Goal: Check status: Check status

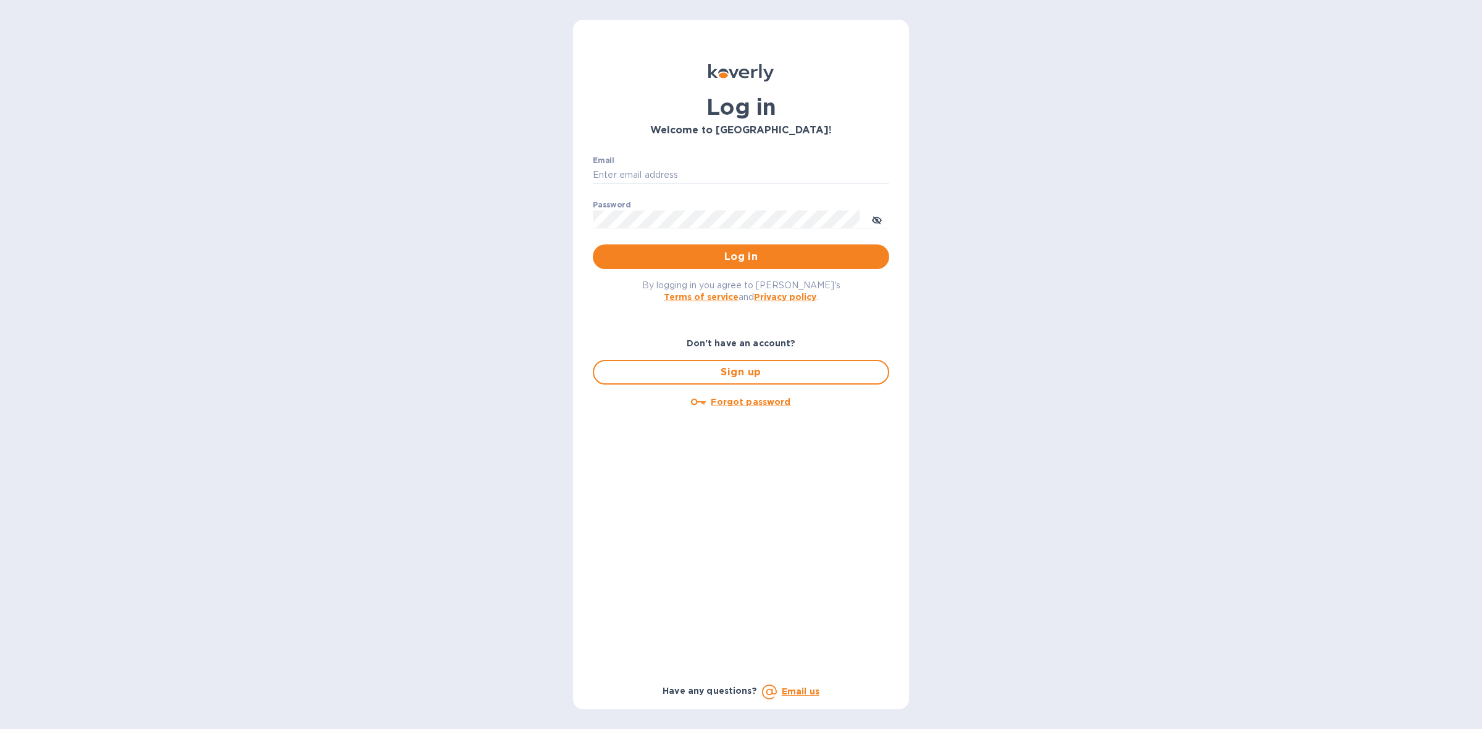
click at [807, 161] on div "Email ​" at bounding box center [741, 178] width 296 height 44
click at [717, 174] on input "Email" at bounding box center [741, 175] width 296 height 19
type input "[PERSON_NAME][EMAIL_ADDRESS][DOMAIN_NAME]"
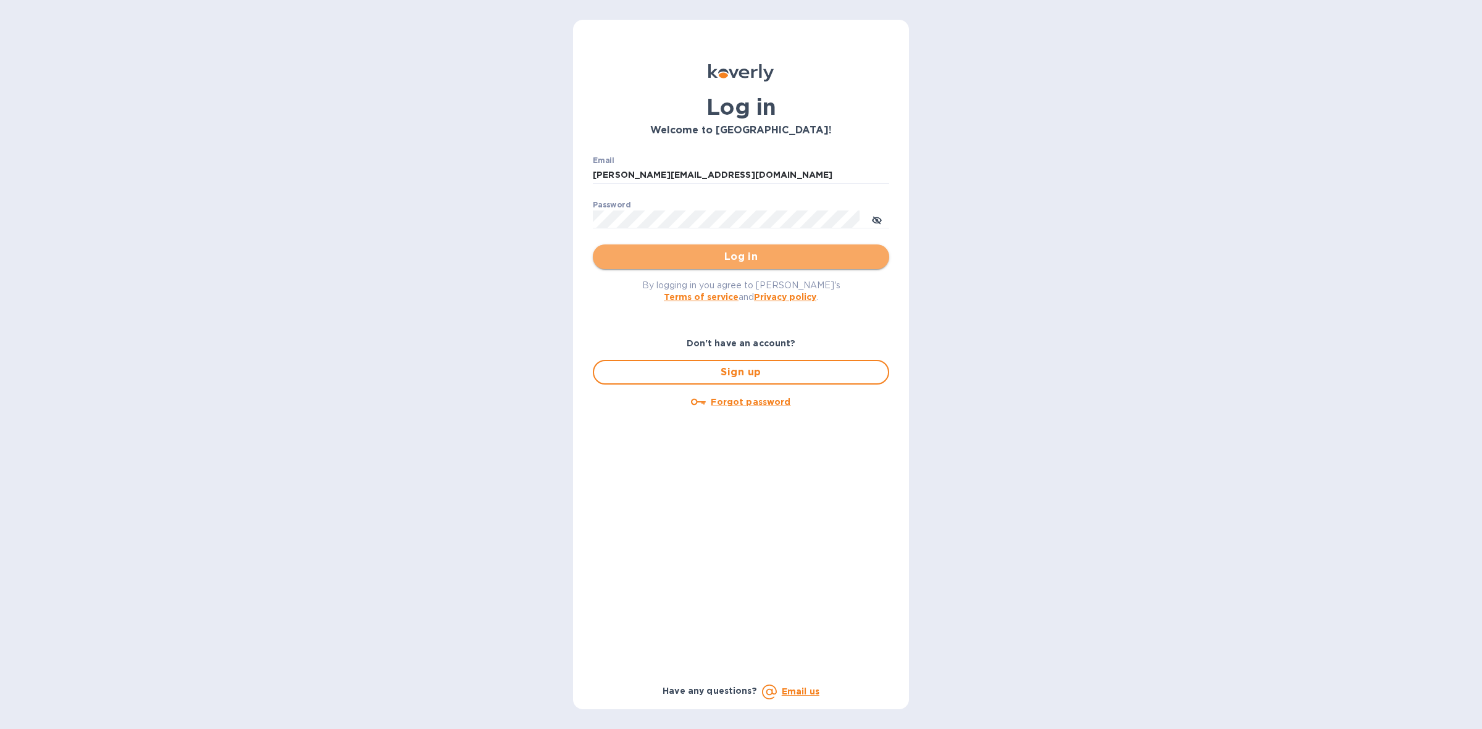
click at [717, 259] on span "Log in" at bounding box center [741, 256] width 277 height 15
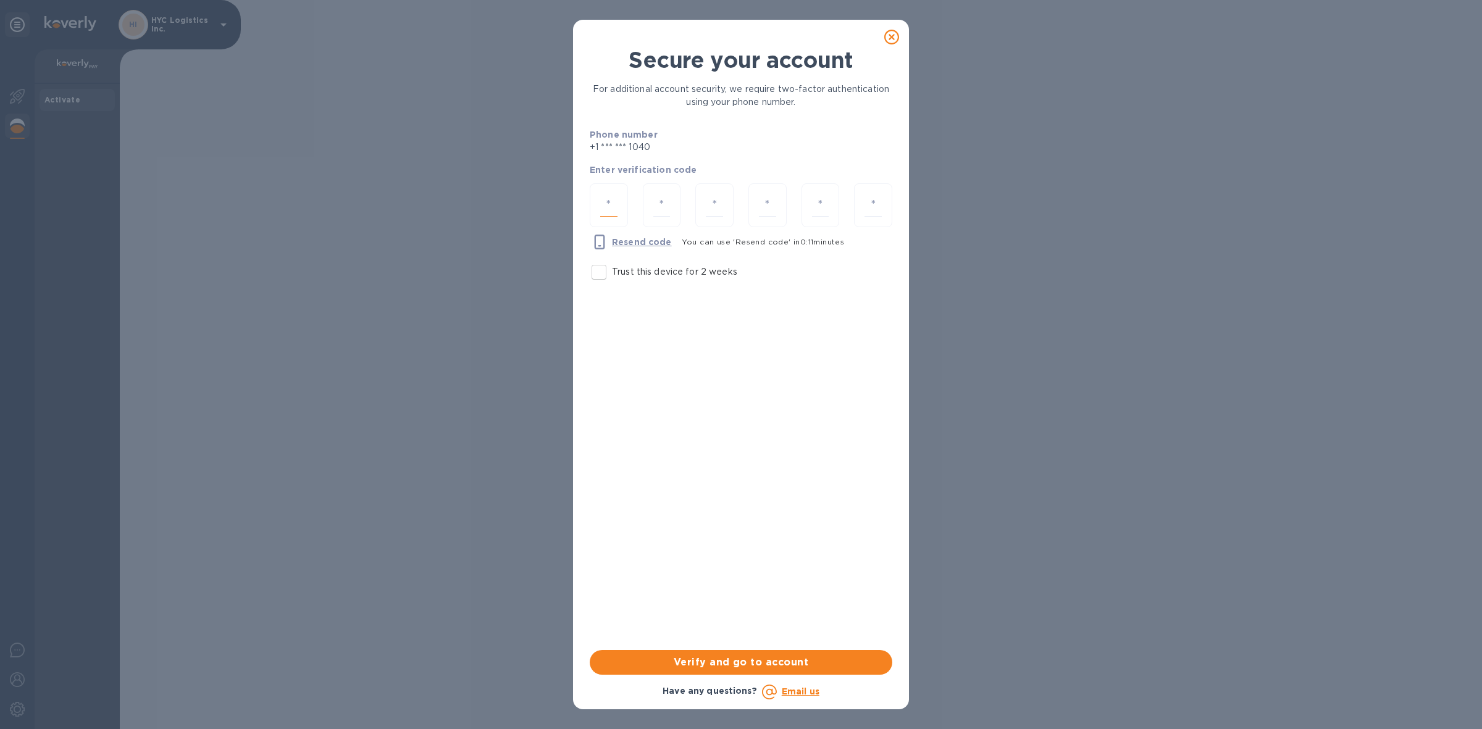
click at [608, 204] on input "number" at bounding box center [608, 205] width 17 height 23
type input "3"
type input "2"
type input "8"
type input "9"
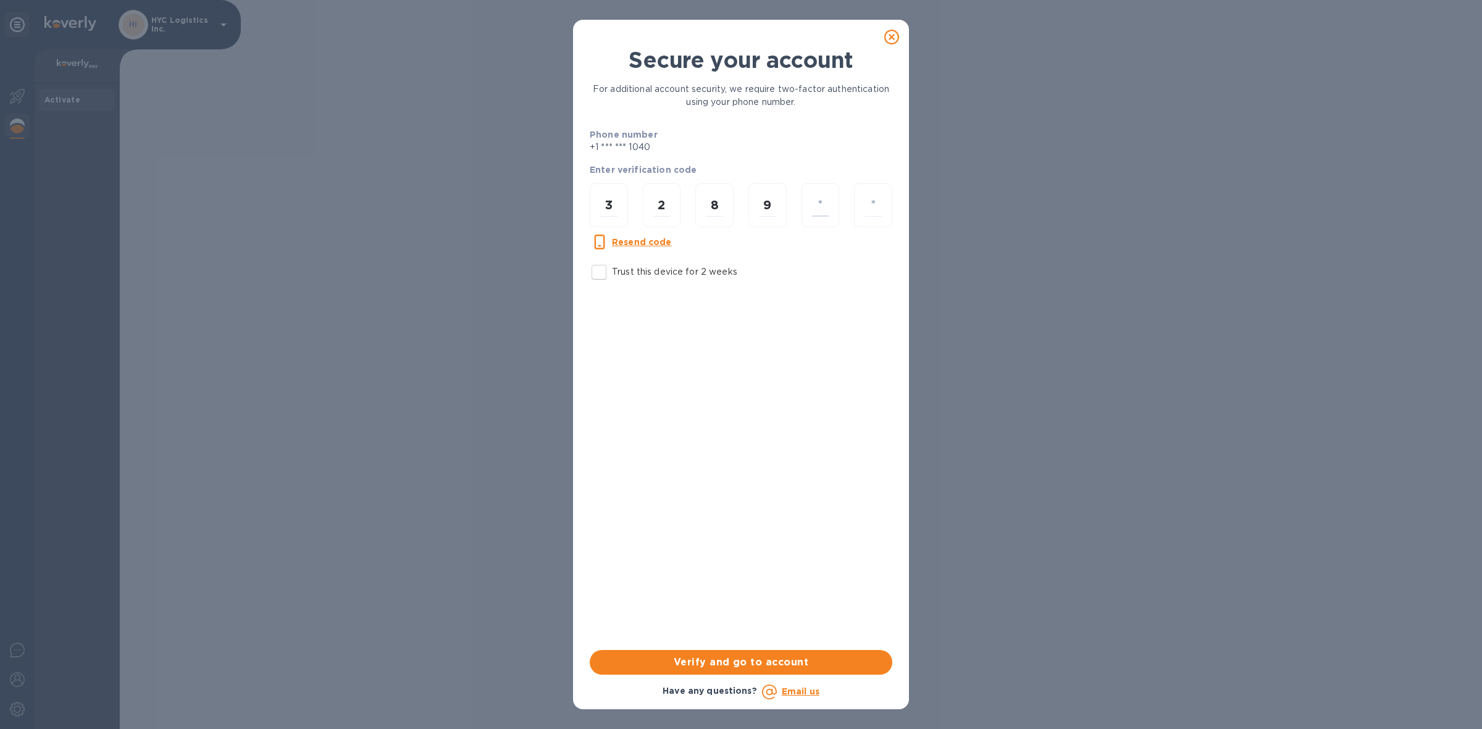
type input "9"
type input "6"
